Goal: Task Accomplishment & Management: Manage account settings

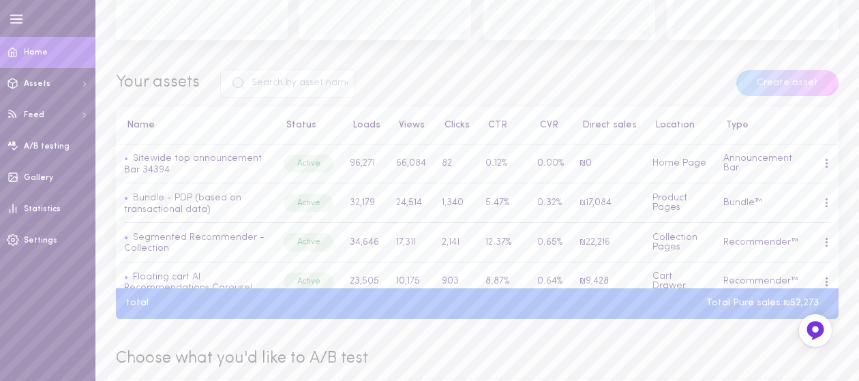
scroll to position [409, 0]
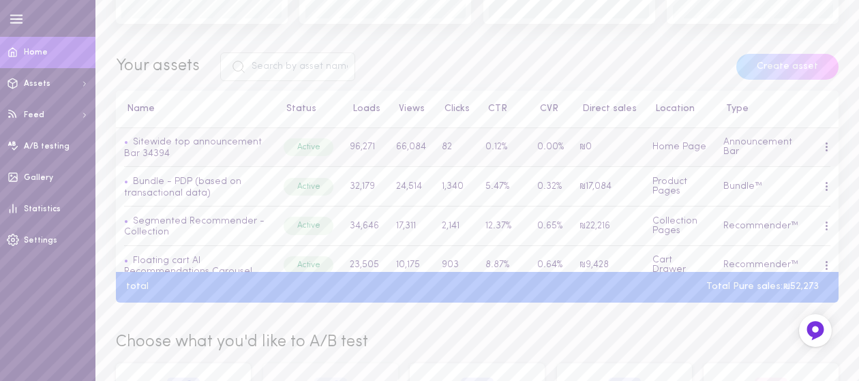
click at [818, 149] on td at bounding box center [826, 147] width 24 height 39
click at [825, 146] on span at bounding box center [826, 147] width 2 height 2
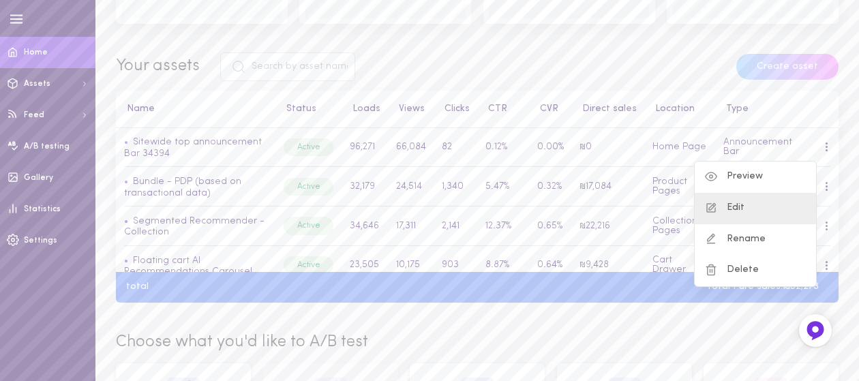
click at [740, 210] on div "Edit" at bounding box center [754, 208] width 121 height 31
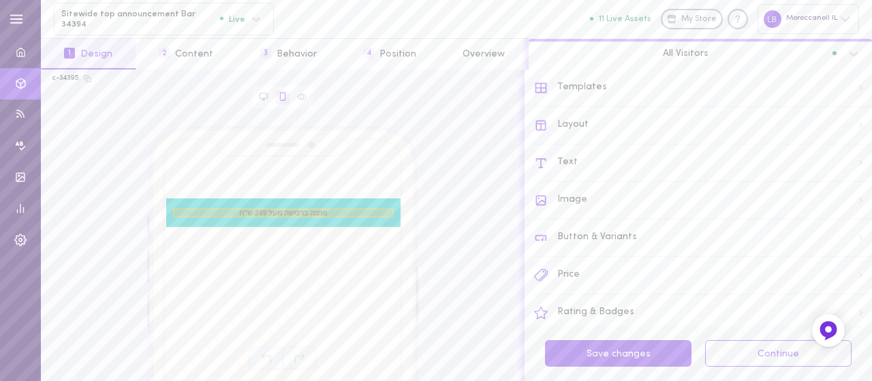
click at [285, 212] on span "מתנה ברכישה מעל 249 ש"ח" at bounding box center [283, 212] width 220 height 9
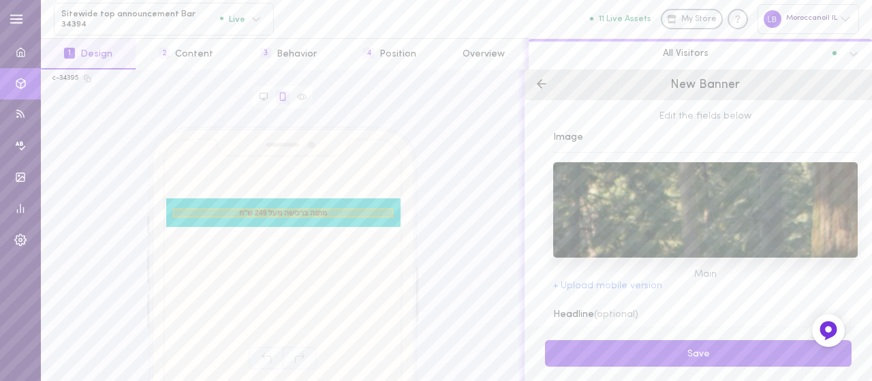
click at [266, 213] on span "מתנה ברכישה מעל 249 ש"ח" at bounding box center [283, 212] width 220 height 9
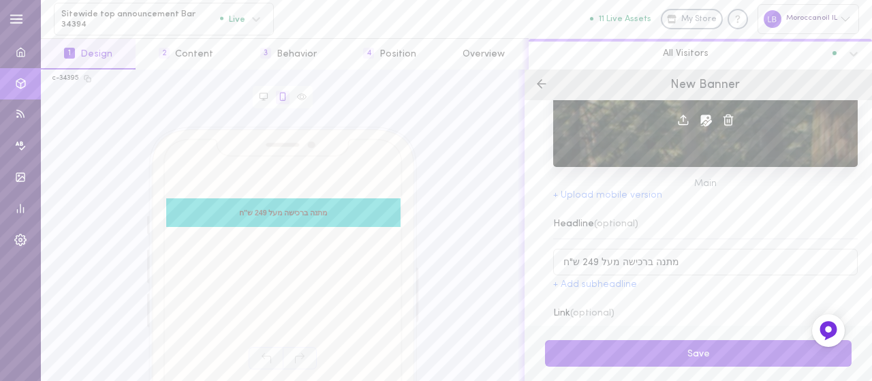
scroll to position [136, 0]
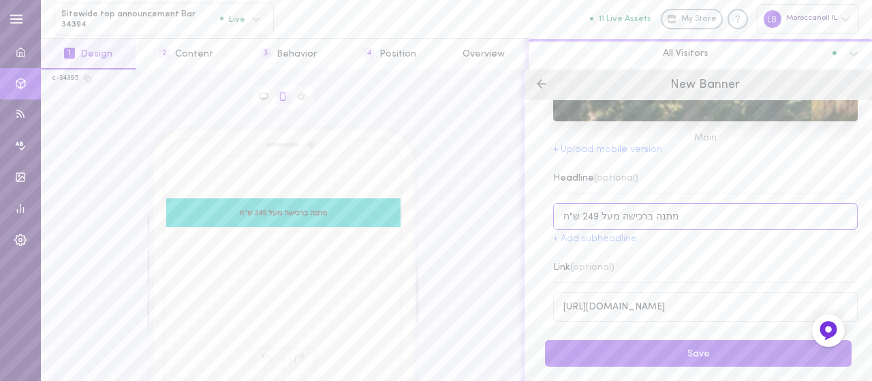
click at [589, 217] on input "מתנה ברכישה מעל 249 ש"ח" at bounding box center [705, 216] width 305 height 27
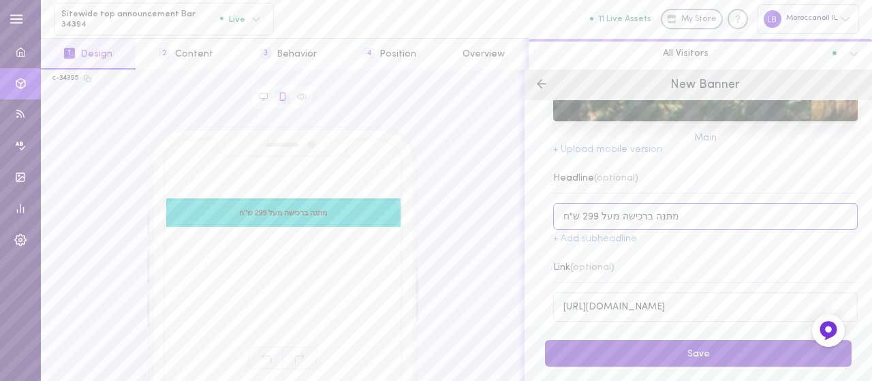
type input "מתנה ברכישה מעל 299 ש"ח"
click at [714, 360] on button "Save" at bounding box center [698, 353] width 307 height 27
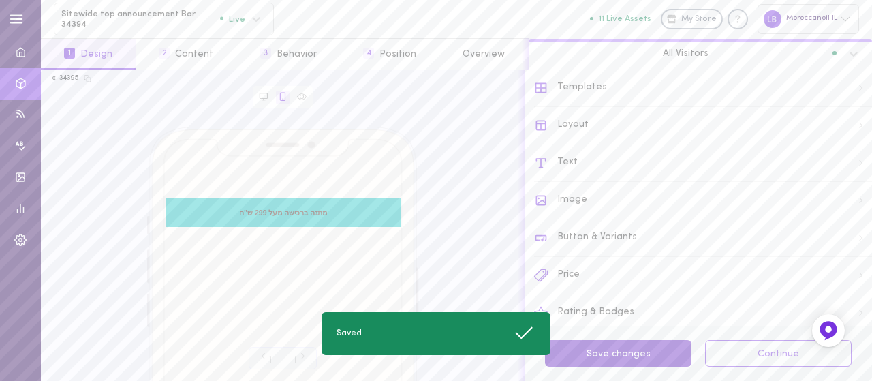
click at [657, 353] on button "Save changes" at bounding box center [618, 353] width 146 height 27
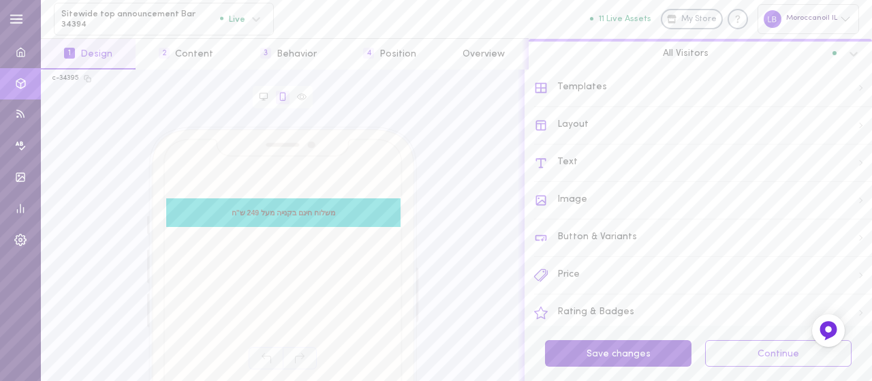
click at [663, 350] on button "Save changes" at bounding box center [618, 353] width 146 height 27
